Goal: Information Seeking & Learning: Learn about a topic

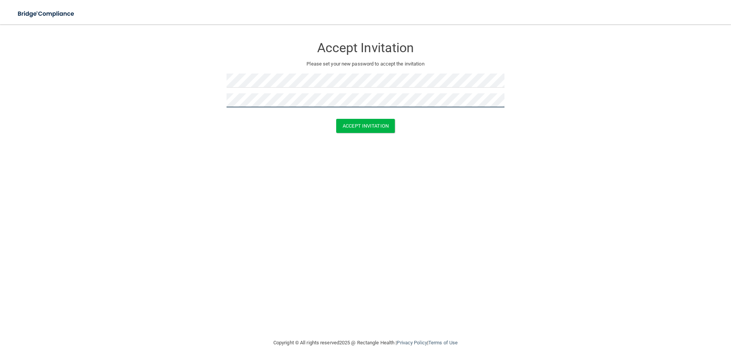
click at [336, 119] on button "Accept Invitation" at bounding box center [365, 126] width 59 height 14
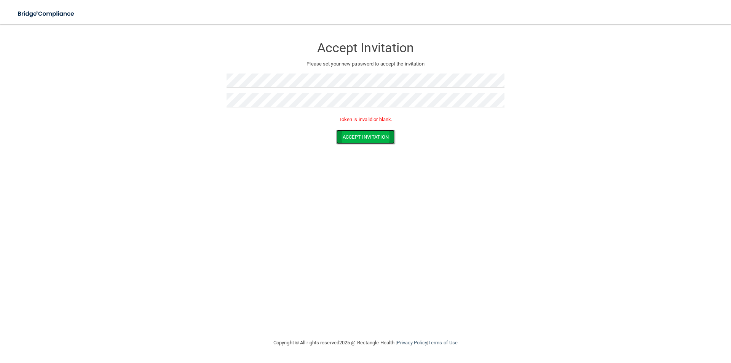
click at [390, 139] on button "Accept Invitation" at bounding box center [365, 137] width 59 height 14
click at [387, 139] on button "Accept Invitation" at bounding box center [365, 137] width 59 height 14
click at [314, 72] on div "Accept Invitation Please set your new password to accept the invitation" at bounding box center [365, 75] width 278 height 87
click at [333, 92] on div at bounding box center [365, 83] width 278 height 20
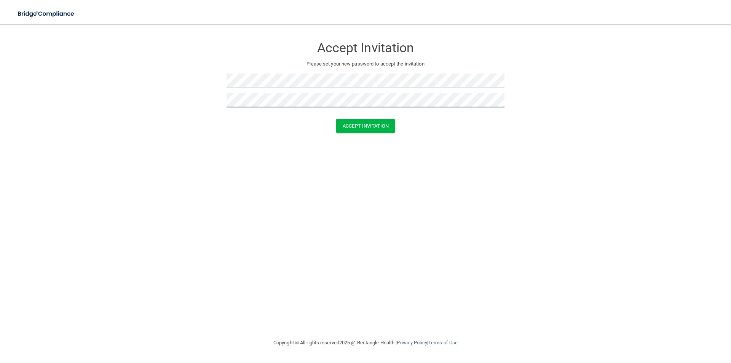
click at [336, 119] on button "Accept Invitation" at bounding box center [365, 126] width 59 height 14
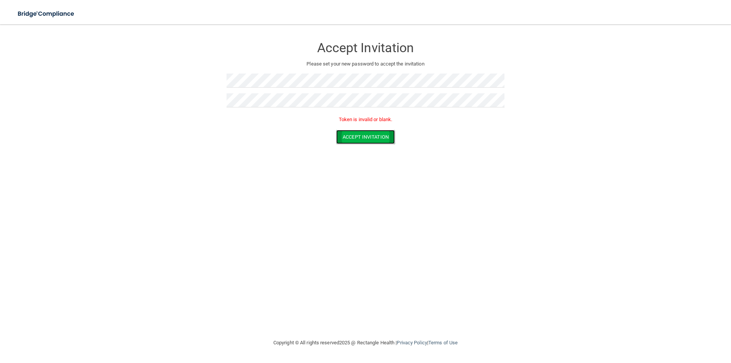
click at [347, 142] on button "Accept Invitation" at bounding box center [365, 137] width 59 height 14
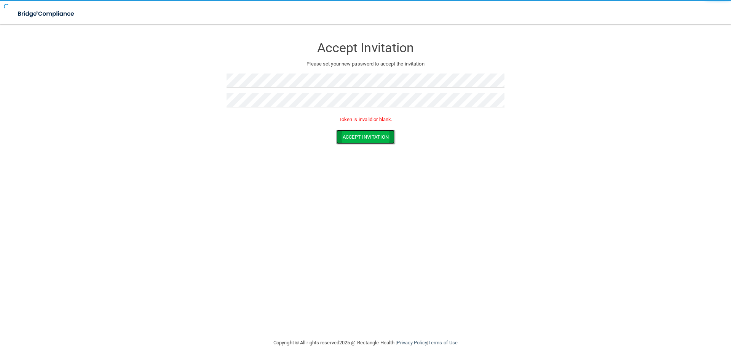
click at [355, 138] on button "Accept Invitation" at bounding box center [365, 137] width 59 height 14
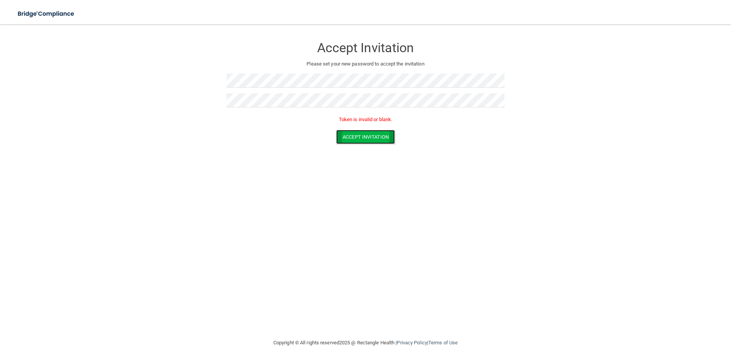
click at [355, 138] on button "Accept Invitation" at bounding box center [365, 137] width 59 height 14
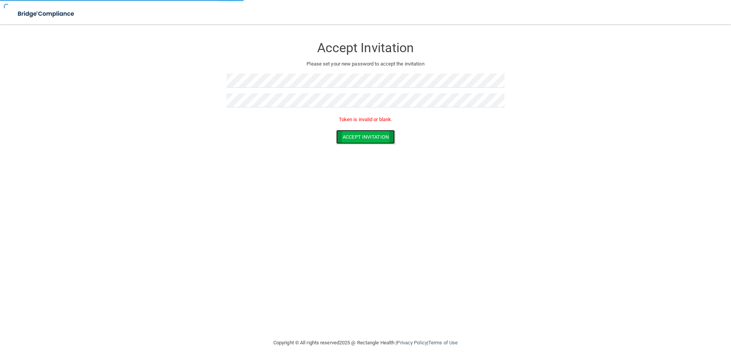
click at [355, 138] on button "Accept Invitation" at bounding box center [365, 137] width 59 height 14
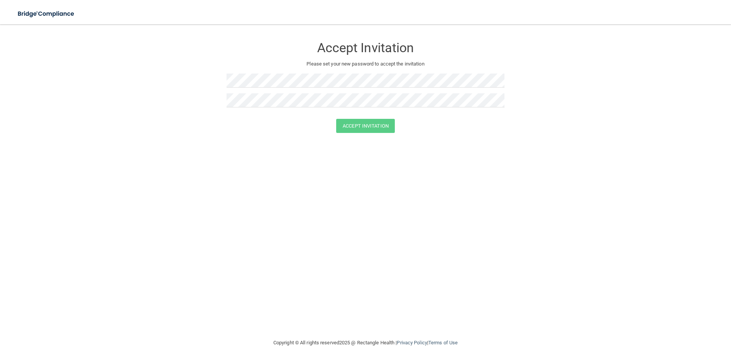
click at [344, 88] on div at bounding box center [365, 83] width 278 height 20
click at [344, 92] on div at bounding box center [365, 83] width 278 height 20
click at [363, 123] on button "Accept Invitation" at bounding box center [365, 126] width 59 height 14
click at [362, 136] on button "Accept Invitation" at bounding box center [365, 137] width 59 height 14
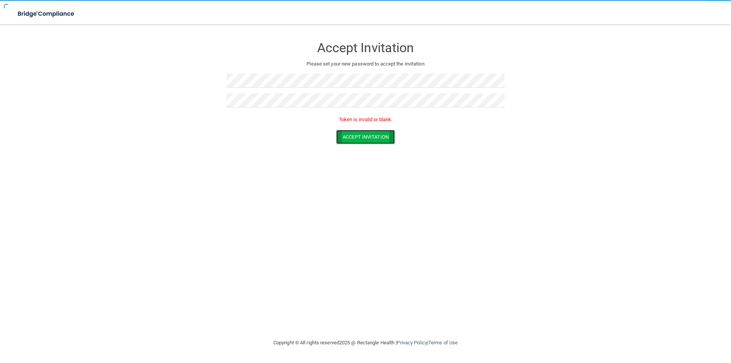
click at [362, 136] on button "Accept Invitation" at bounding box center [365, 137] width 59 height 14
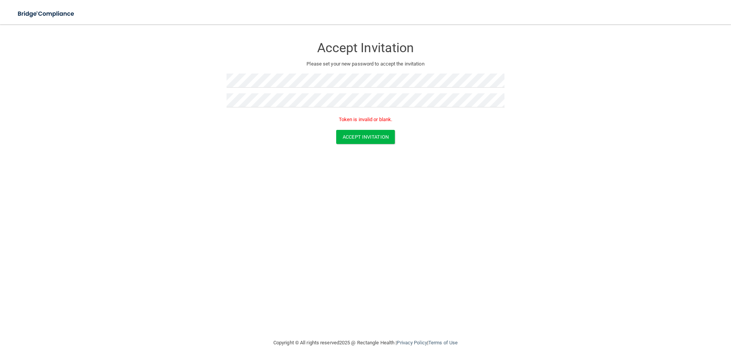
drag, startPoint x: 11, startPoint y: 46, endPoint x: 100, endPoint y: 51, distance: 88.8
click at [100, 51] on main "Accept Invitation Please set your new password to accept the invitation Token i…" at bounding box center [365, 193] width 731 height 338
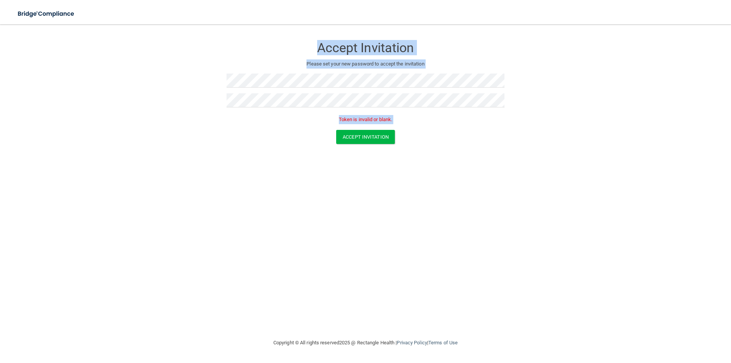
drag, startPoint x: 102, startPoint y: 51, endPoint x: 377, endPoint y: 171, distance: 300.1
click at [377, 171] on div "Accept Invitation Please set your new password to accept the invitation Token i…" at bounding box center [365, 181] width 700 height 298
click at [33, 2] on link at bounding box center [66, 13] width 111 height 27
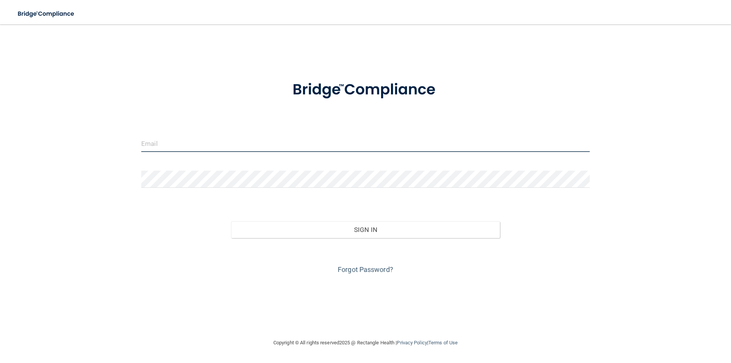
click at [407, 139] on input "email" at bounding box center [365, 143] width 448 height 17
type input "Lissetep1@gmail.com"
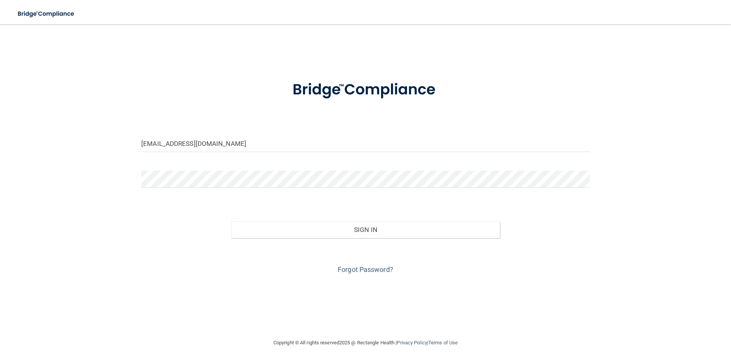
click at [244, 170] on form "Lissetep1@gmail.com Invalid email/password. You don't have permission to access…" at bounding box center [365, 173] width 448 height 206
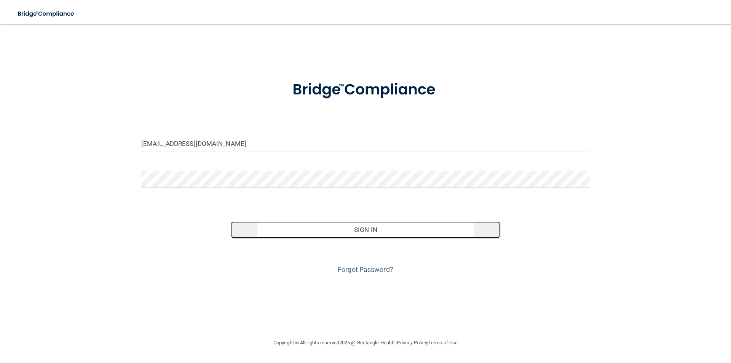
click at [373, 233] on button "Sign In" at bounding box center [365, 229] width 269 height 17
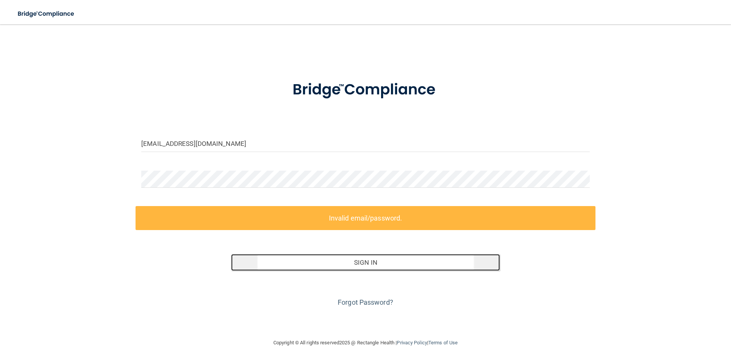
click at [392, 268] on button "Sign In" at bounding box center [365, 262] width 269 height 17
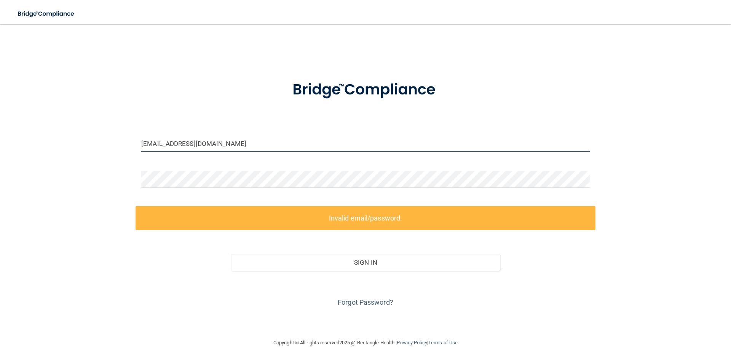
click at [320, 139] on input "Lissetep1@gmail.com" at bounding box center [365, 143] width 448 height 17
drag, startPoint x: 320, startPoint y: 139, endPoint x: 20, endPoint y: 128, distance: 300.5
click at [20, 128] on div "Lissetep1@gmail.com Invalid email/password. You don't have permission to access…" at bounding box center [365, 181] width 700 height 298
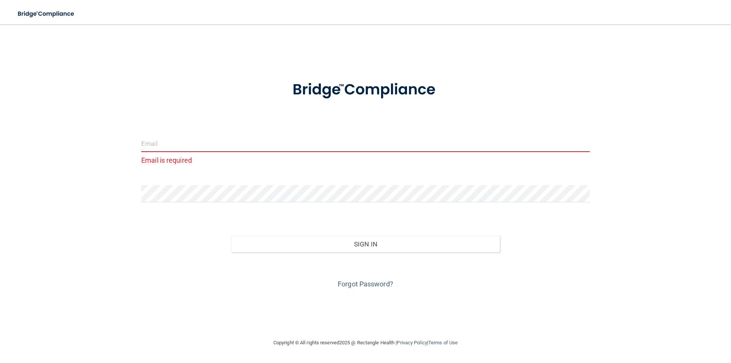
click at [281, 140] on input "email" at bounding box center [365, 143] width 448 height 17
paste input "issete@osheadentistry.com"
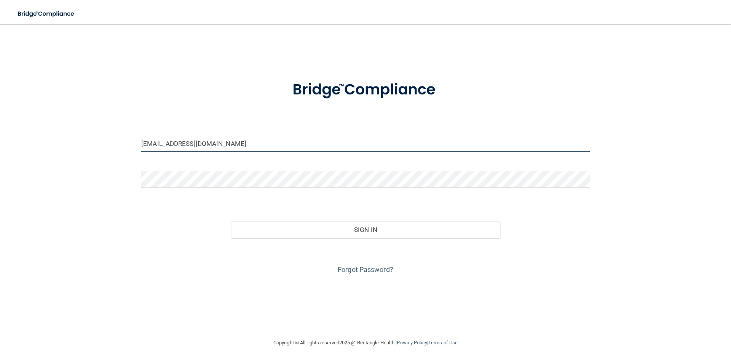
click at [142, 141] on input "issete@osheadentistry.com" at bounding box center [365, 143] width 448 height 17
type input "[PERSON_NAME][EMAIL_ADDRESS][DOMAIN_NAME]"
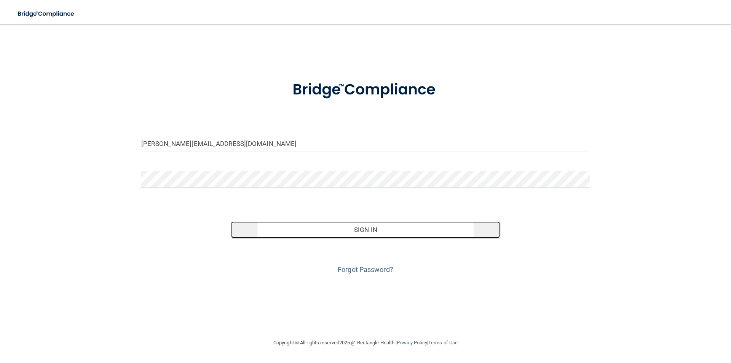
click at [338, 228] on button "Sign In" at bounding box center [365, 229] width 269 height 17
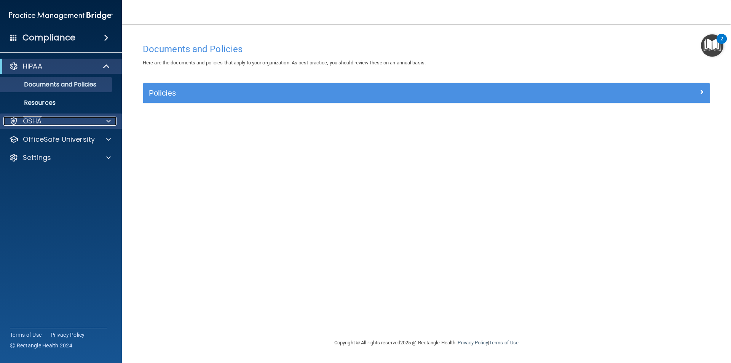
click at [98, 123] on div at bounding box center [107, 120] width 19 height 9
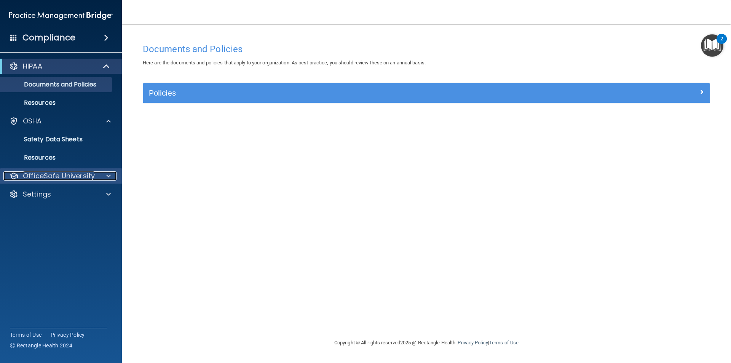
click at [47, 178] on p "OfficeSafe University" at bounding box center [59, 175] width 72 height 9
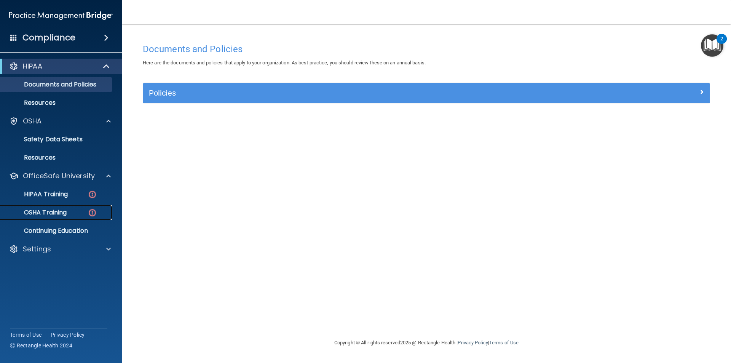
click at [76, 212] on div "OSHA Training" at bounding box center [57, 213] width 104 height 8
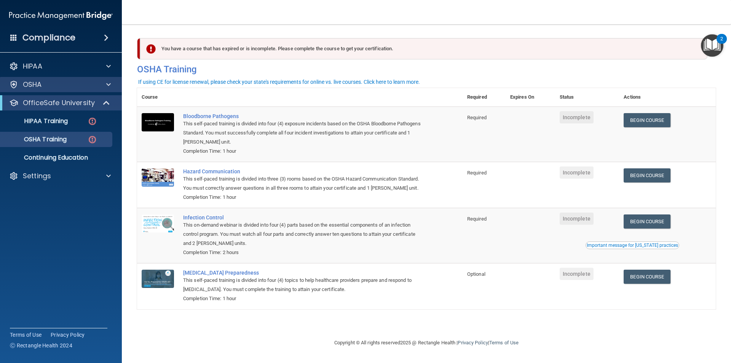
click at [51, 89] on div "OSHA" at bounding box center [61, 84] width 122 height 15
click at [80, 90] on div "OSHA" at bounding box center [61, 84] width 122 height 15
click at [97, 86] on div "OSHA" at bounding box center [50, 84] width 94 height 9
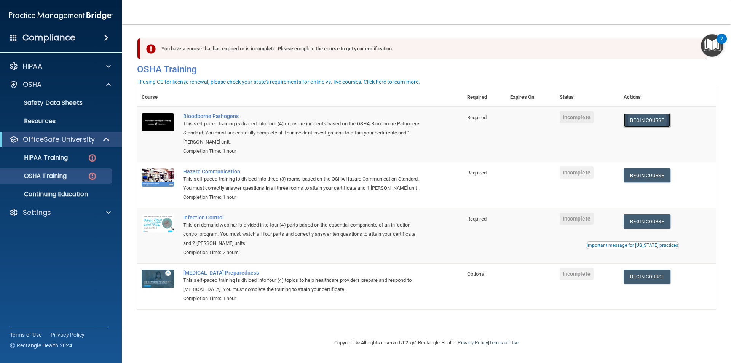
click at [663, 123] on link "Begin Course" at bounding box center [646, 120] width 46 height 14
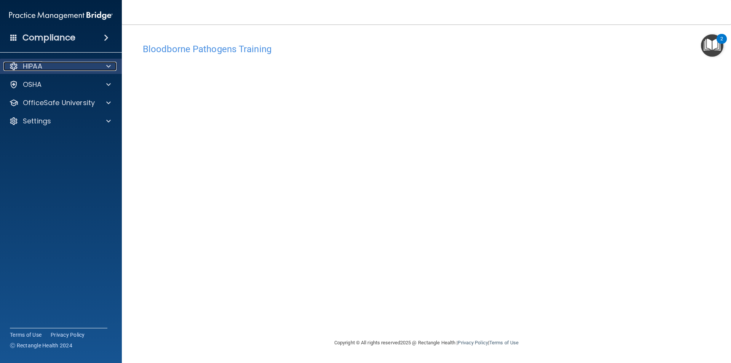
click at [74, 63] on div "HIPAA" at bounding box center [50, 66] width 94 height 9
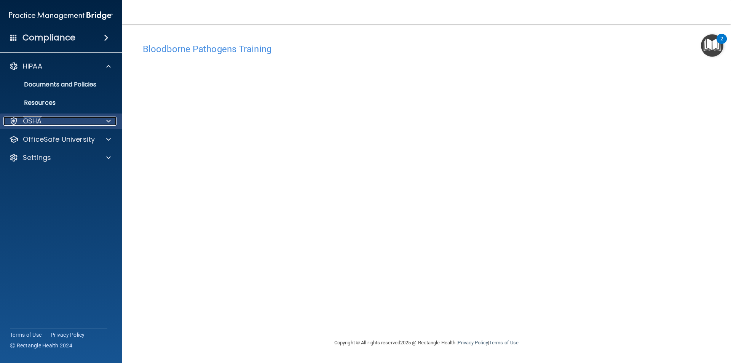
click at [97, 121] on div "OSHA" at bounding box center [50, 120] width 94 height 9
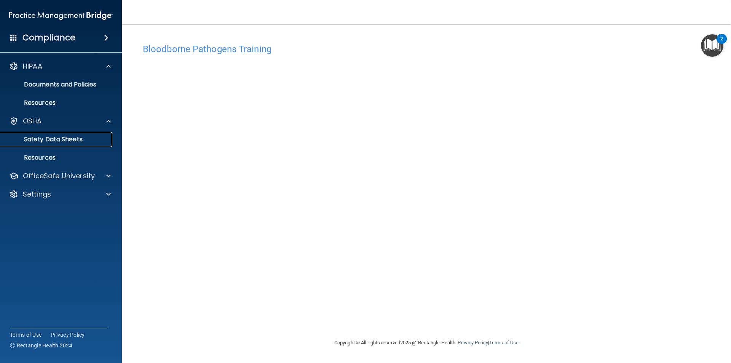
click at [48, 144] on link "Safety Data Sheets" at bounding box center [52, 139] width 120 height 15
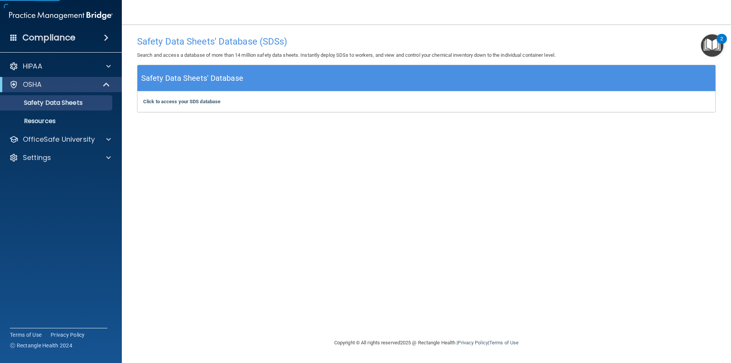
click at [180, 95] on div "Click to access your SDS database Click to access your SDS database" at bounding box center [426, 101] width 578 height 21
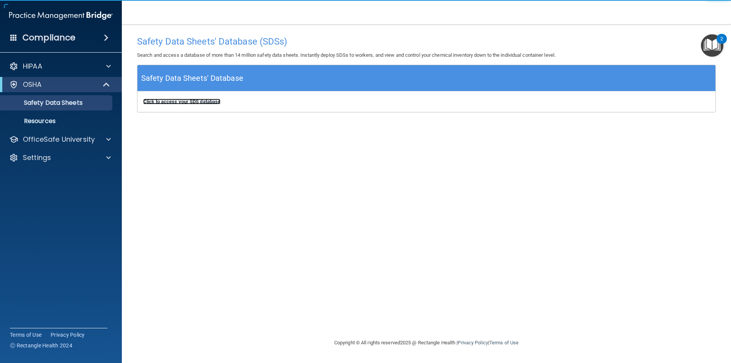
click at [177, 102] on b "Click to access your SDS database" at bounding box center [181, 102] width 77 height 6
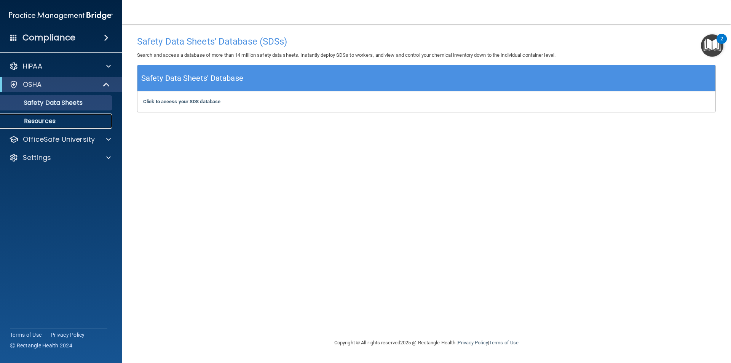
click at [69, 117] on p "Resources" at bounding box center [57, 121] width 104 height 8
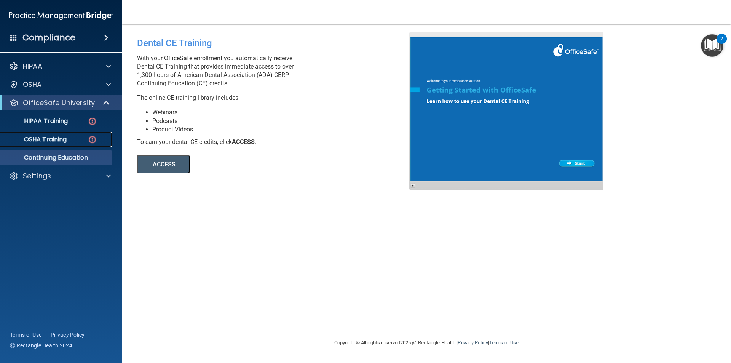
click at [82, 142] on div "OSHA Training" at bounding box center [57, 139] width 104 height 8
